Goal: Find specific page/section: Find specific page/section

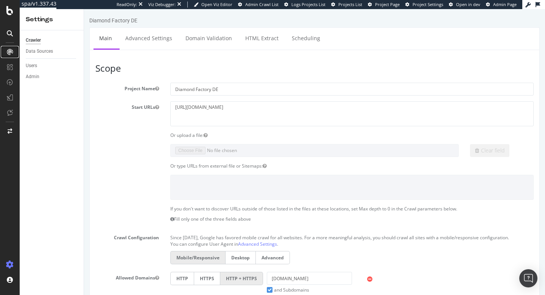
click at [14, 48] on div at bounding box center [10, 52] width 12 height 12
